Goal: Information Seeking & Learning: Learn about a topic

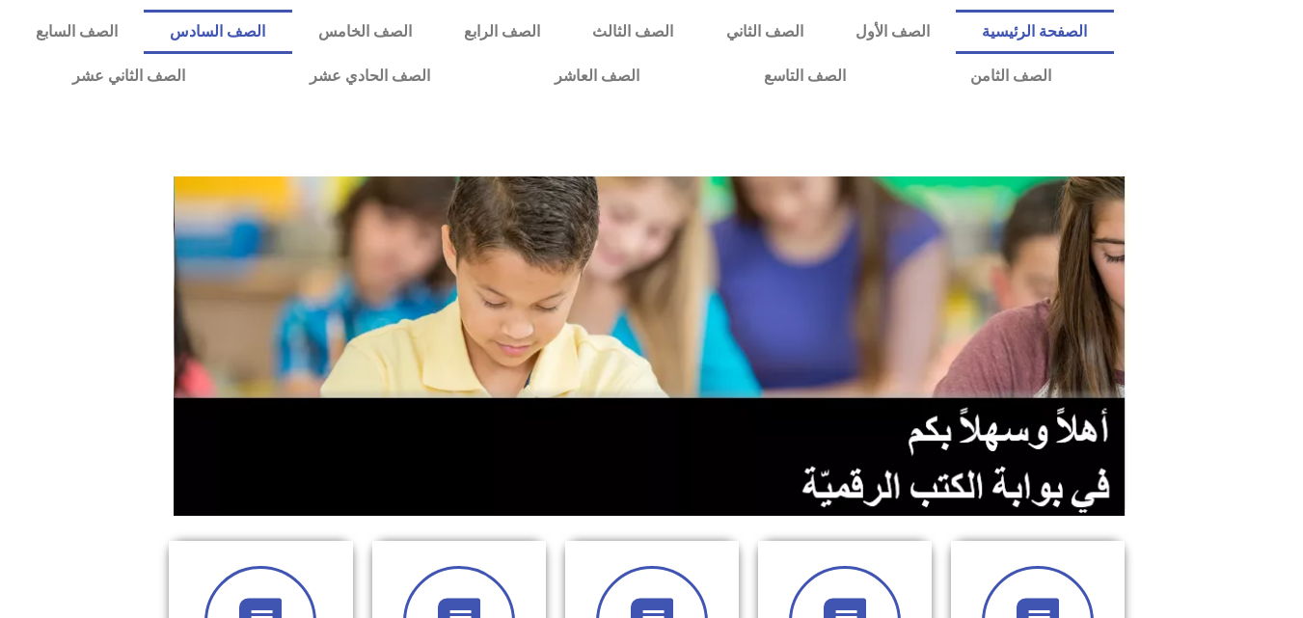
click at [291, 24] on link "الصف السادس" at bounding box center [218, 32] width 148 height 44
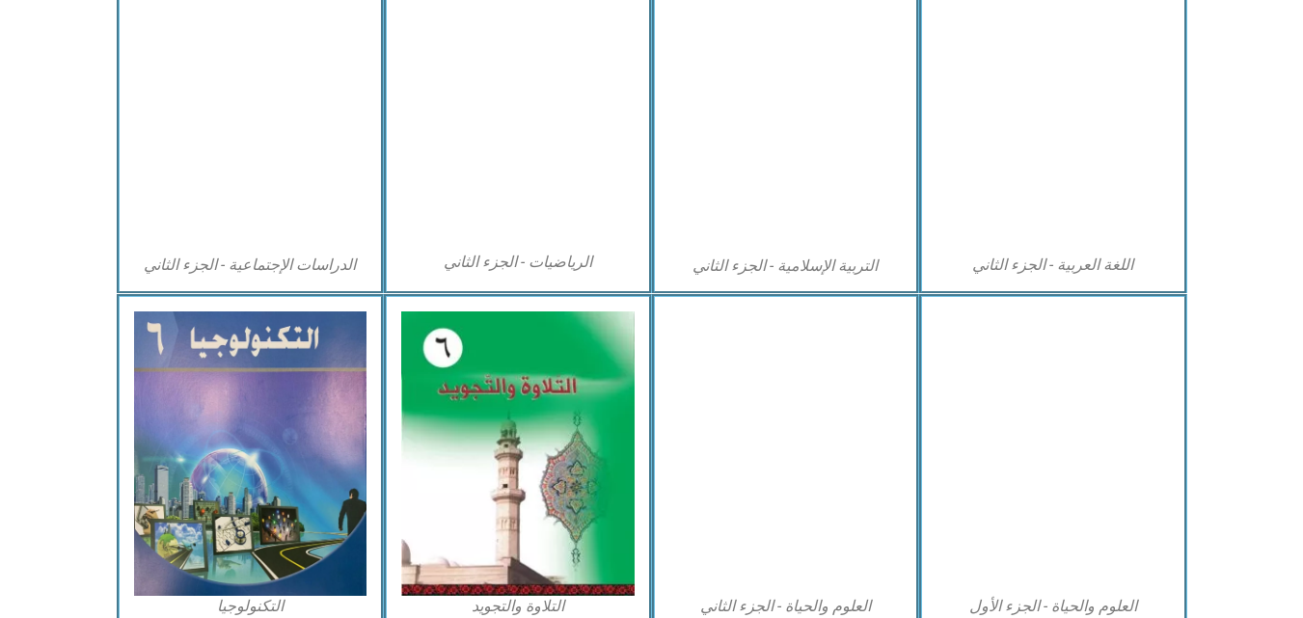
scroll to position [1102, 0]
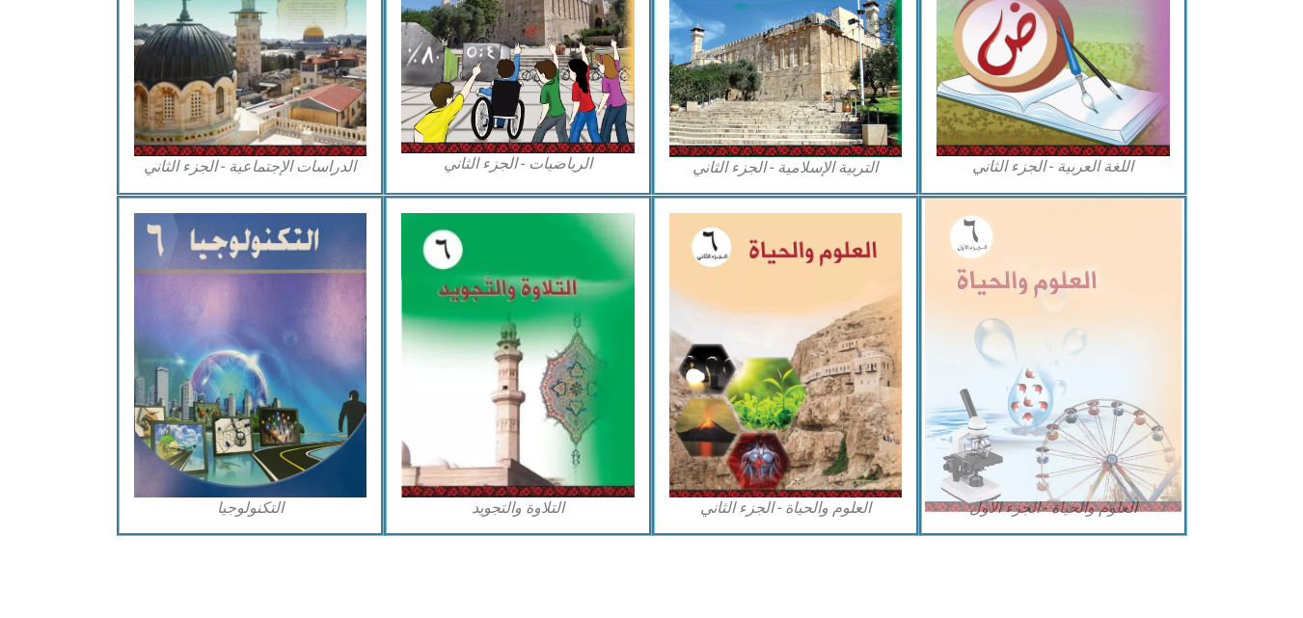
click at [1087, 248] on img at bounding box center [1053, 355] width 257 height 313
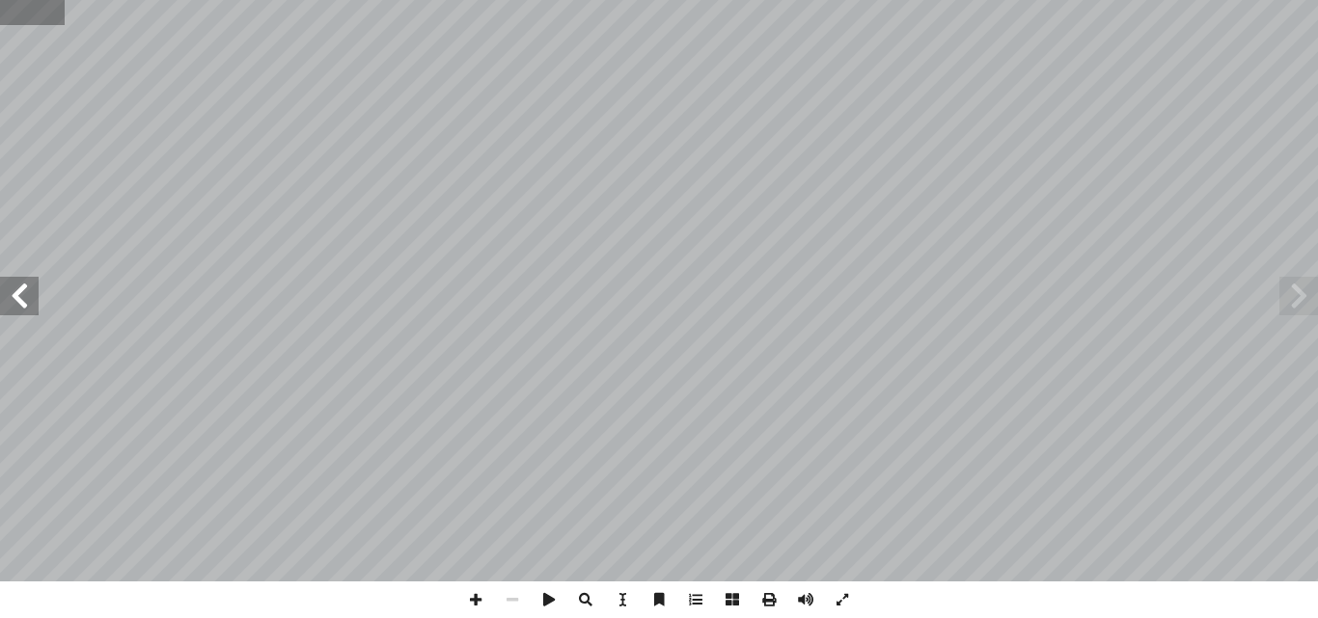
click at [8, 9] on input "text" at bounding box center [32, 12] width 64 height 25
type input "**"
click at [1304, 303] on span at bounding box center [1298, 296] width 39 height 39
click at [1298, 309] on span at bounding box center [1298, 296] width 39 height 39
click at [11, 296] on span at bounding box center [19, 296] width 39 height 39
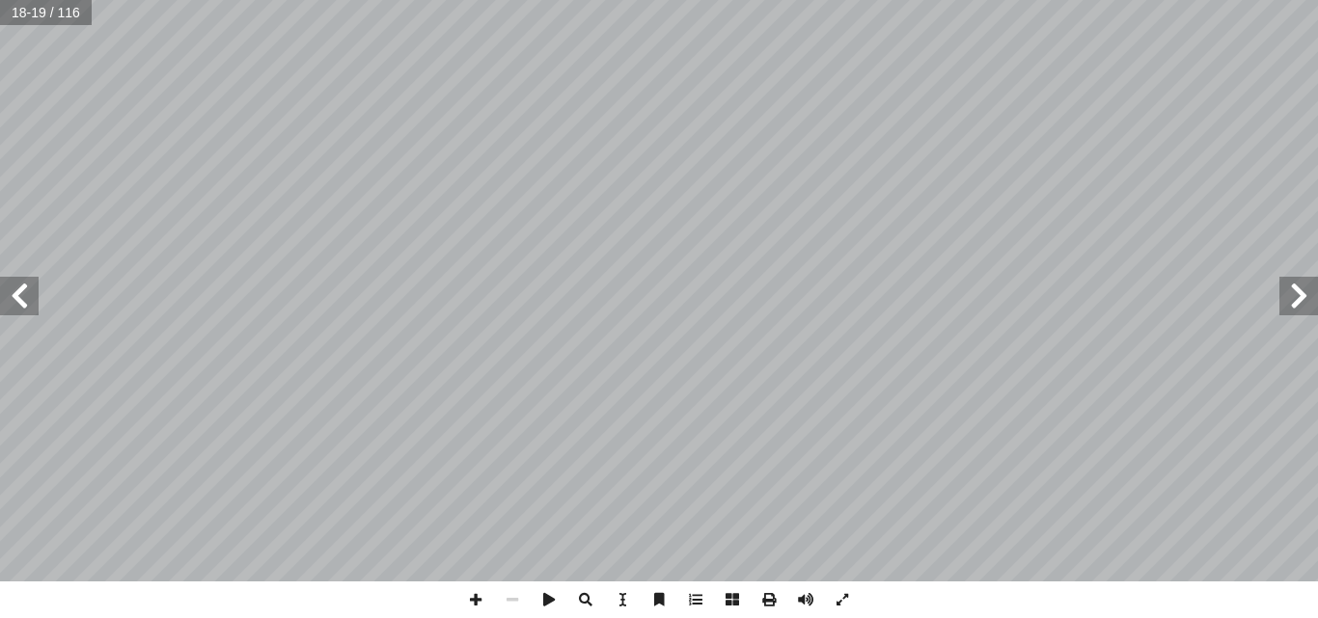
click at [16, 307] on span at bounding box center [19, 296] width 39 height 39
click at [463, 600] on span at bounding box center [475, 600] width 37 height 37
click at [1304, 309] on span at bounding box center [1298, 296] width 39 height 39
click at [514, 606] on span at bounding box center [512, 600] width 37 height 37
